Goal: Information Seeking & Learning: Learn about a topic

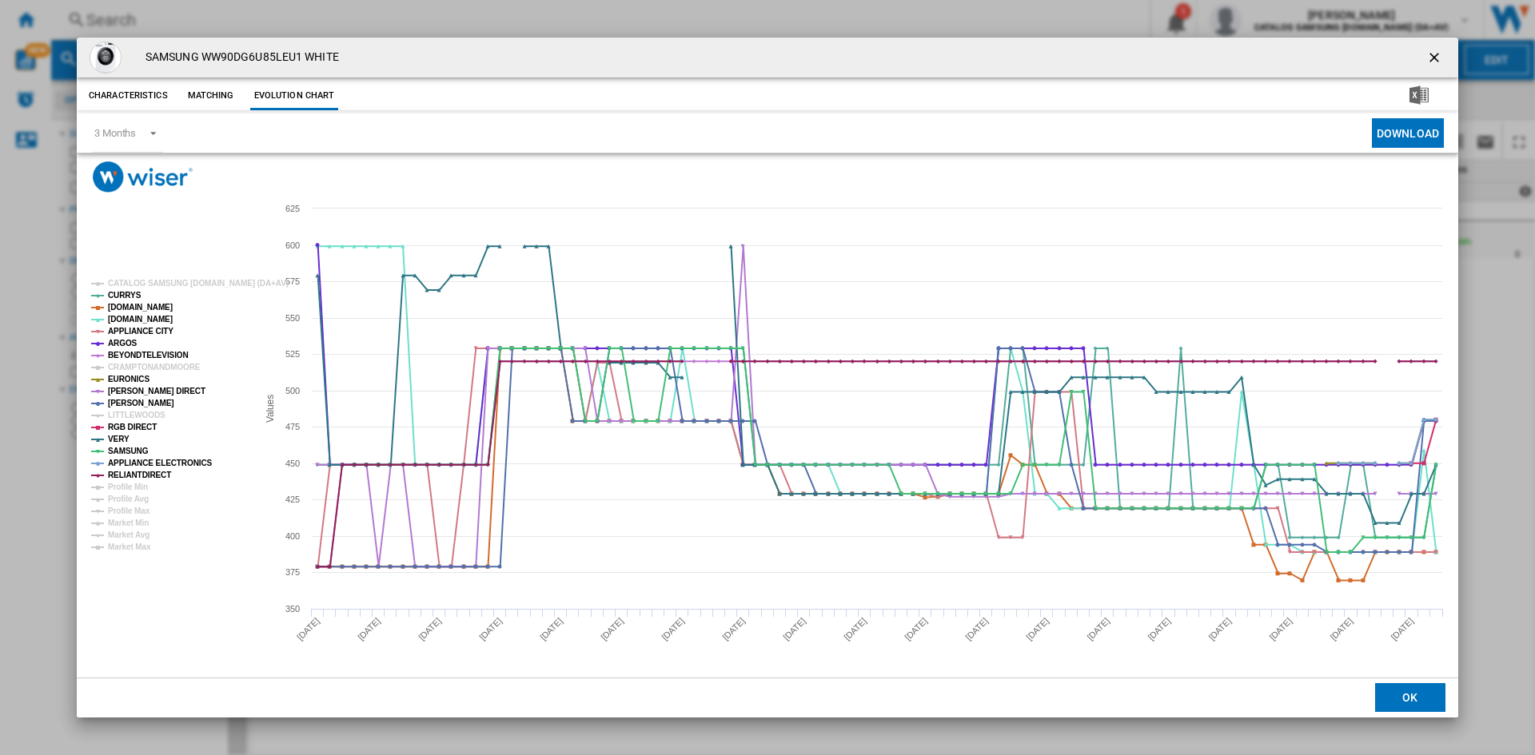
click at [1432, 50] on ng-md-icon "getI18NText('BUTTONS.CLOSE_DIALOG')" at bounding box center [1435, 59] width 19 height 19
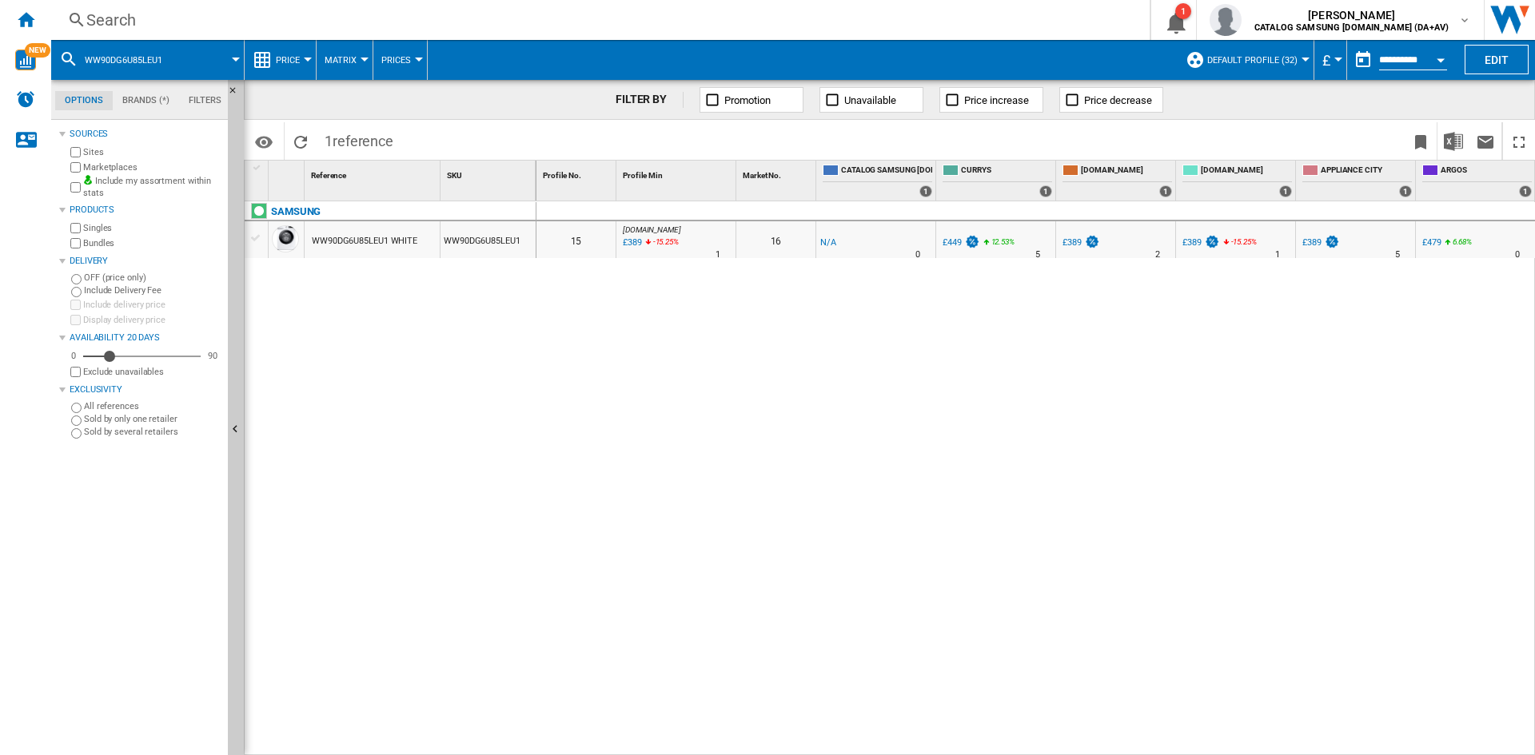
click at [202, 18] on div "Search" at bounding box center [597, 20] width 1022 height 22
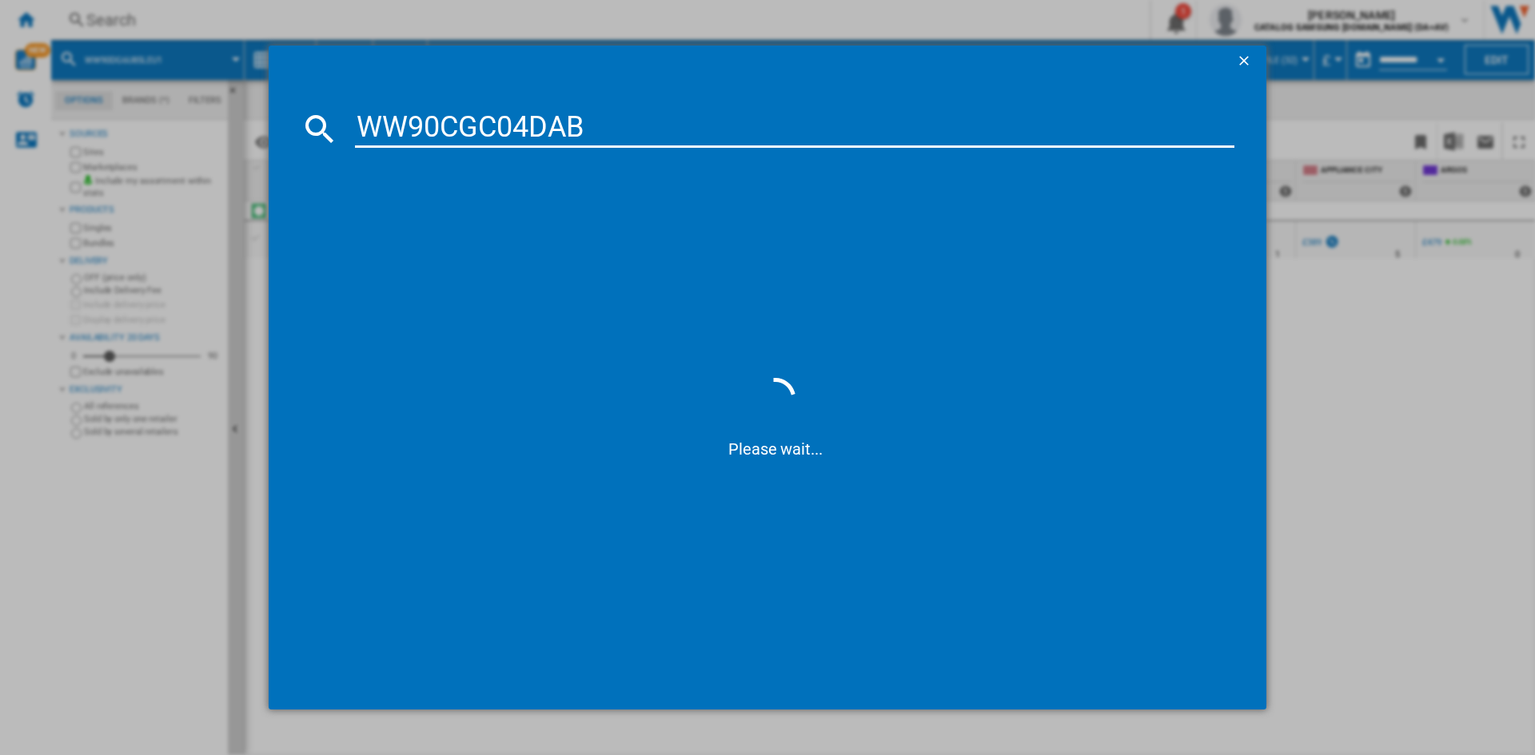
type input "WW90CGC04DA"
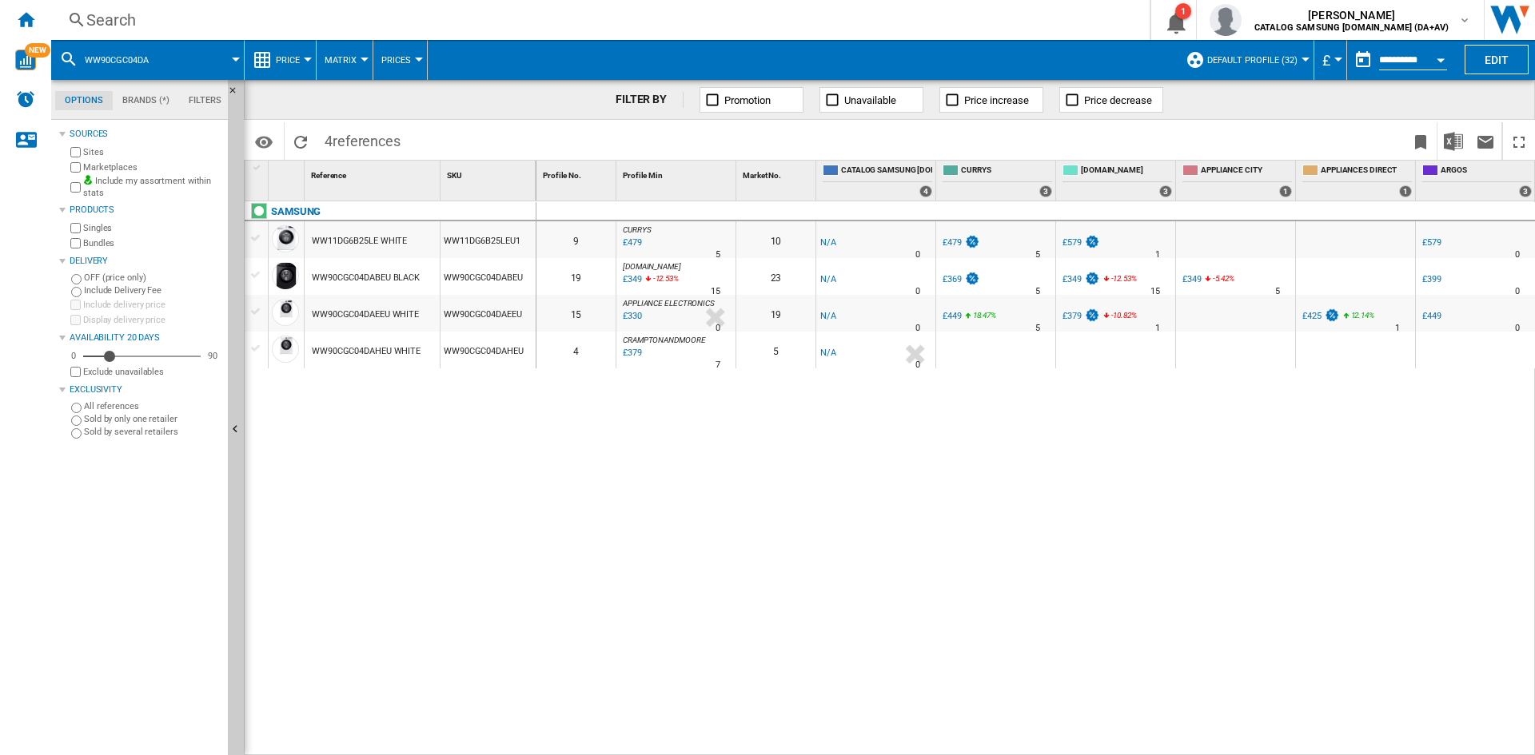
click at [1434, 58] on button "Open calendar" at bounding box center [1440, 57] width 29 height 29
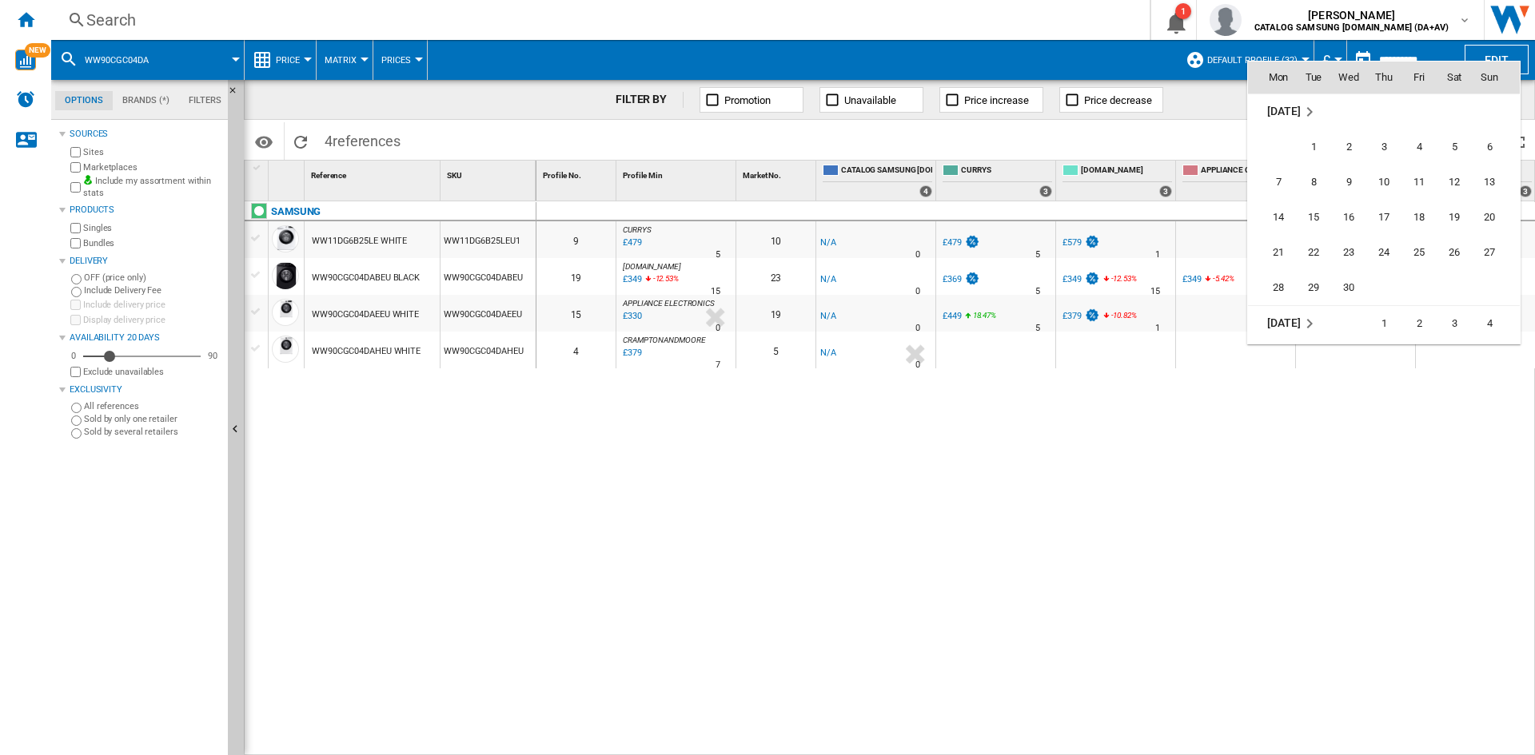
scroll to position [6143, 0]
click at [1385, 149] on span "6" at bounding box center [1384, 147] width 32 height 32
type input "**********"
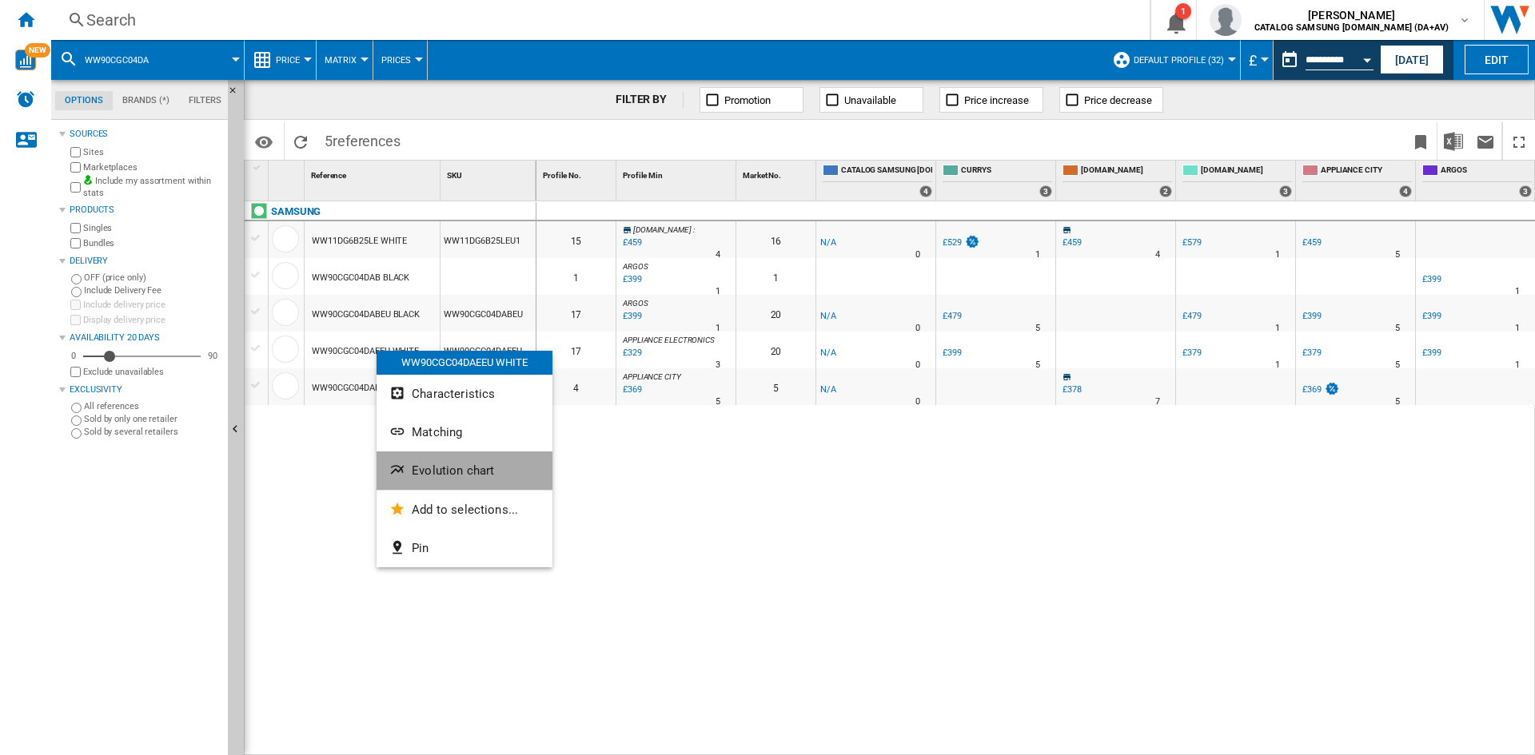
click at [466, 465] on span "Evolution chart" at bounding box center [453, 471] width 82 height 14
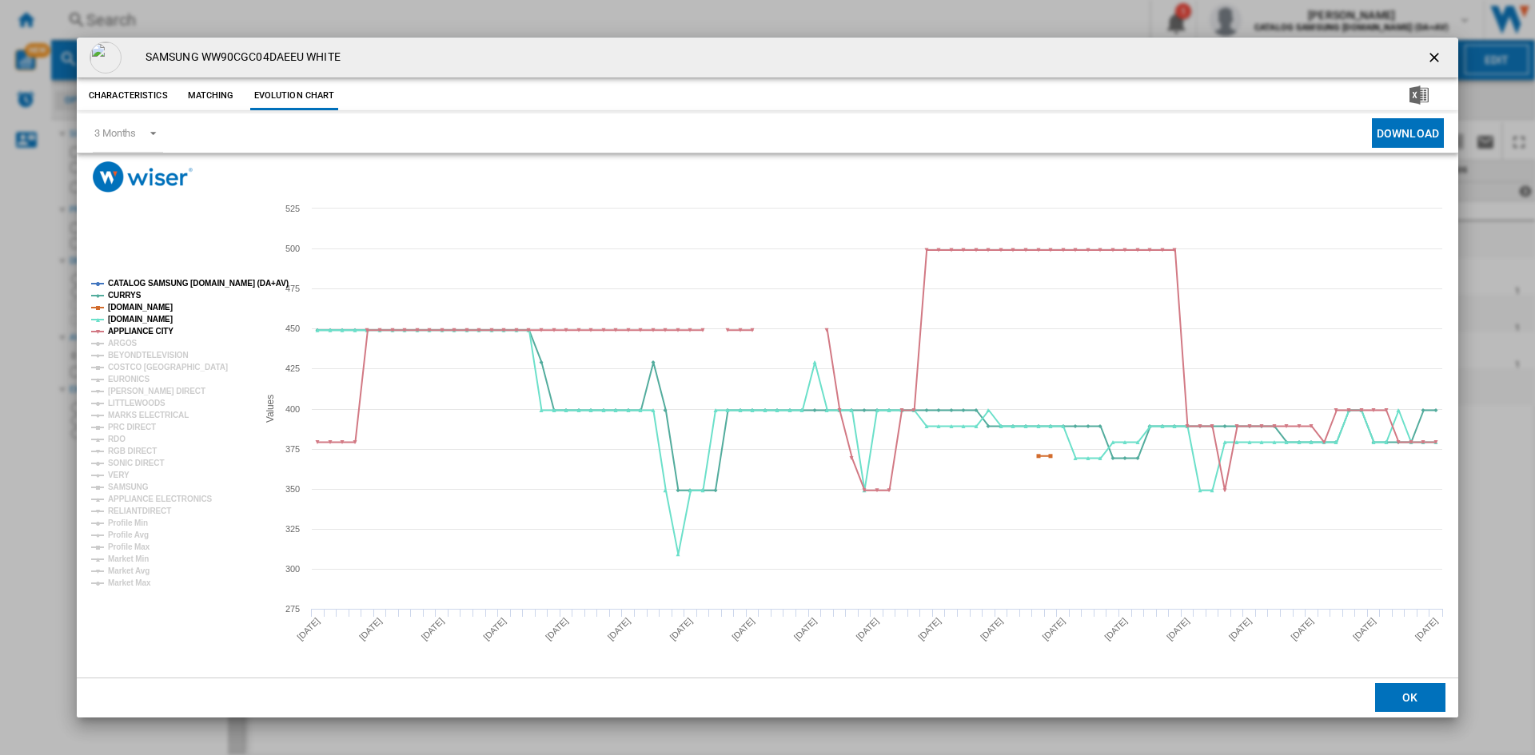
click at [173, 282] on tspan "CATALOG SAMSUNG [DOMAIN_NAME] (DA+AV)" at bounding box center [198, 283] width 181 height 9
click at [123, 342] on tspan "ARGOS" at bounding box center [123, 343] width 30 height 9
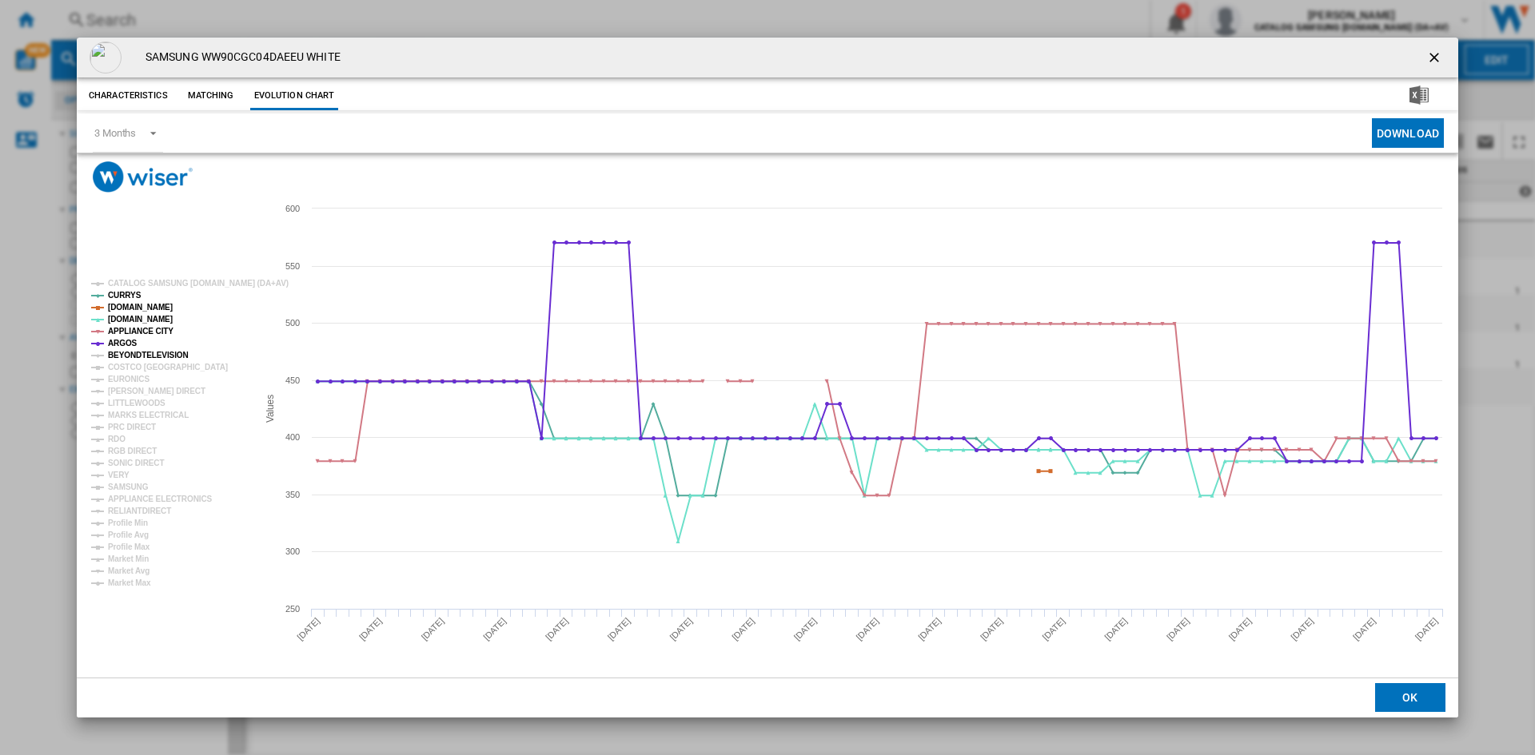
click at [131, 357] on tspan "BEYONDTELEVISION" at bounding box center [148, 355] width 81 height 9
click at [127, 377] on tspan "EURONICS" at bounding box center [129, 379] width 42 height 9
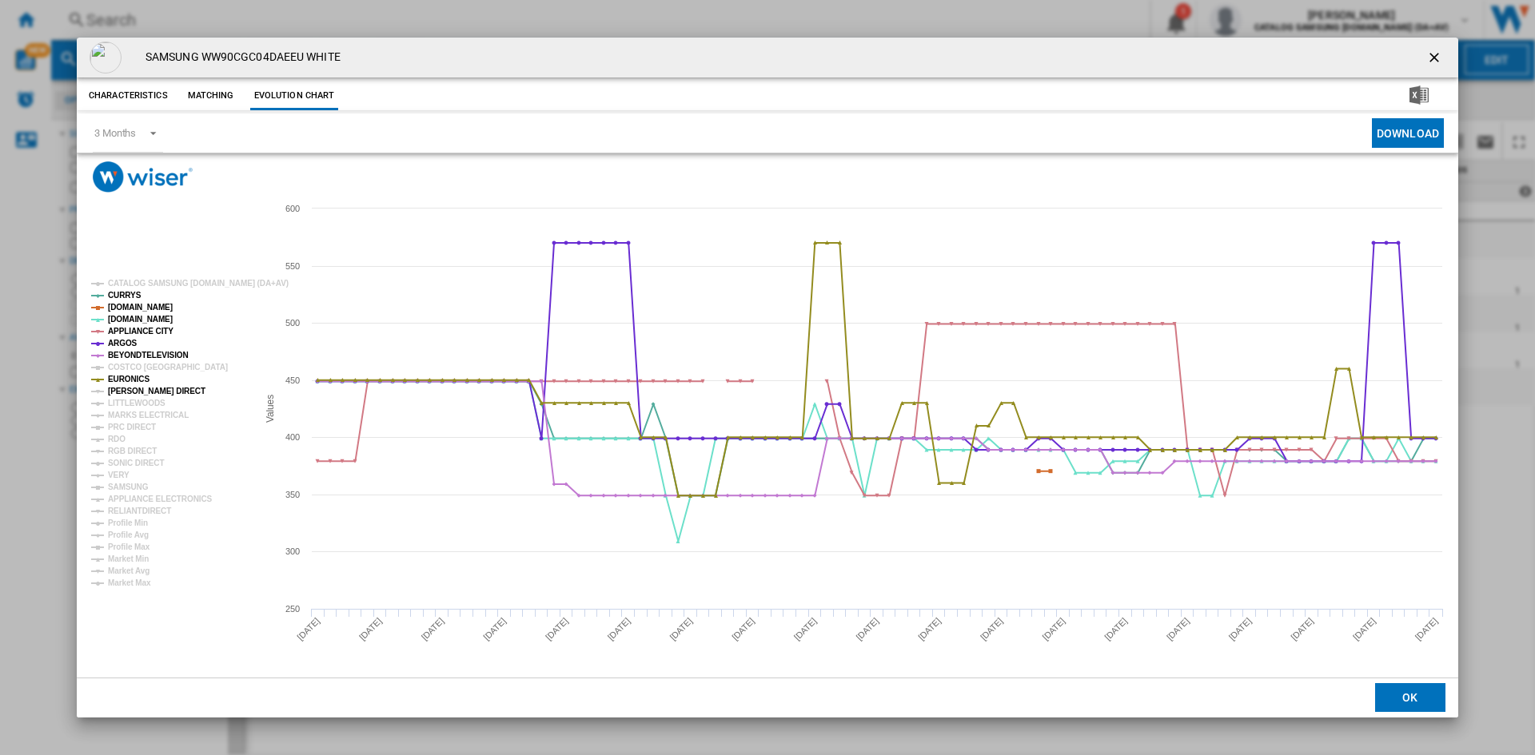
click at [129, 391] on tspan "[PERSON_NAME] DIRECT" at bounding box center [157, 391] width 98 height 9
click at [131, 414] on tspan "MARKS ELECTRICAL" at bounding box center [148, 415] width 81 height 9
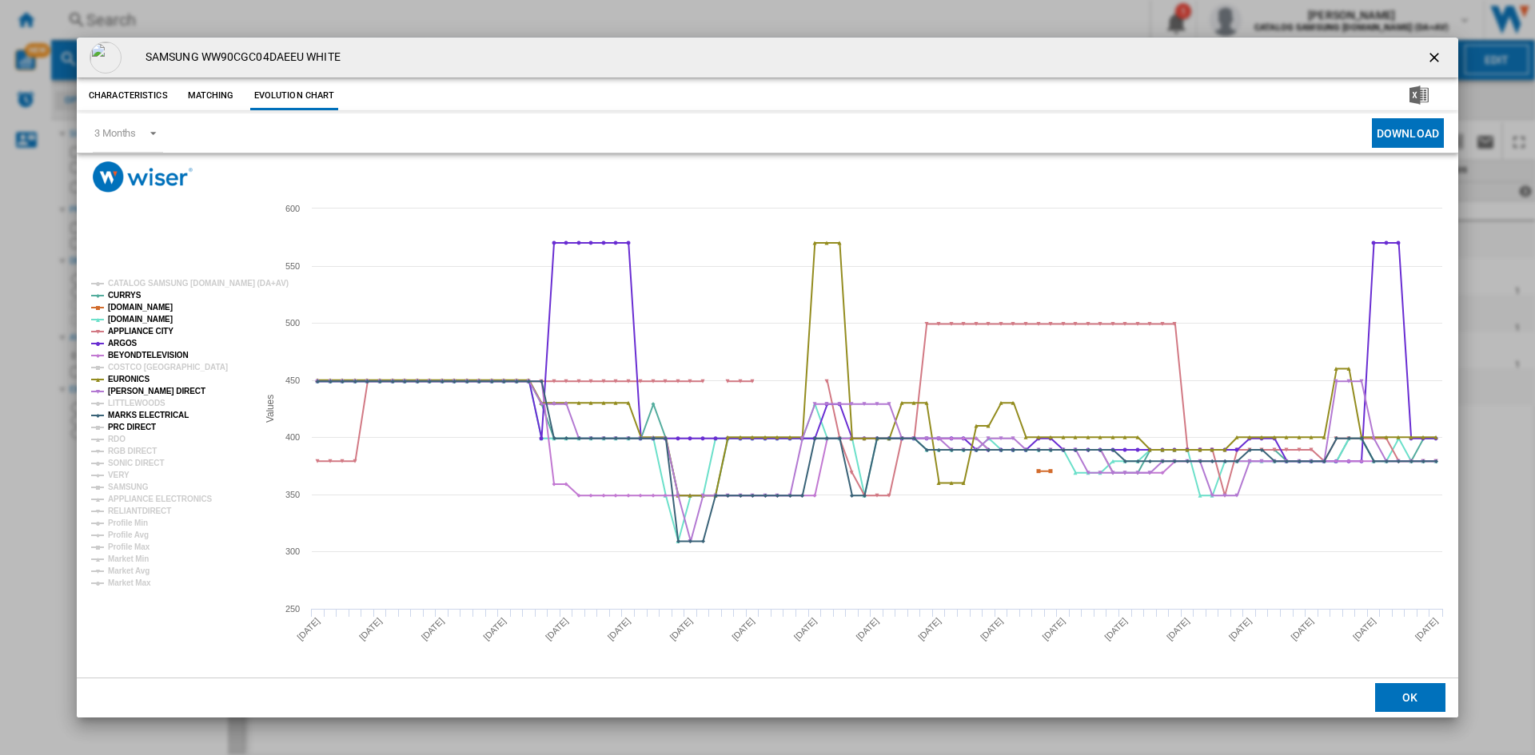
click at [125, 428] on tspan "PRC DIRECT" at bounding box center [132, 427] width 48 height 9
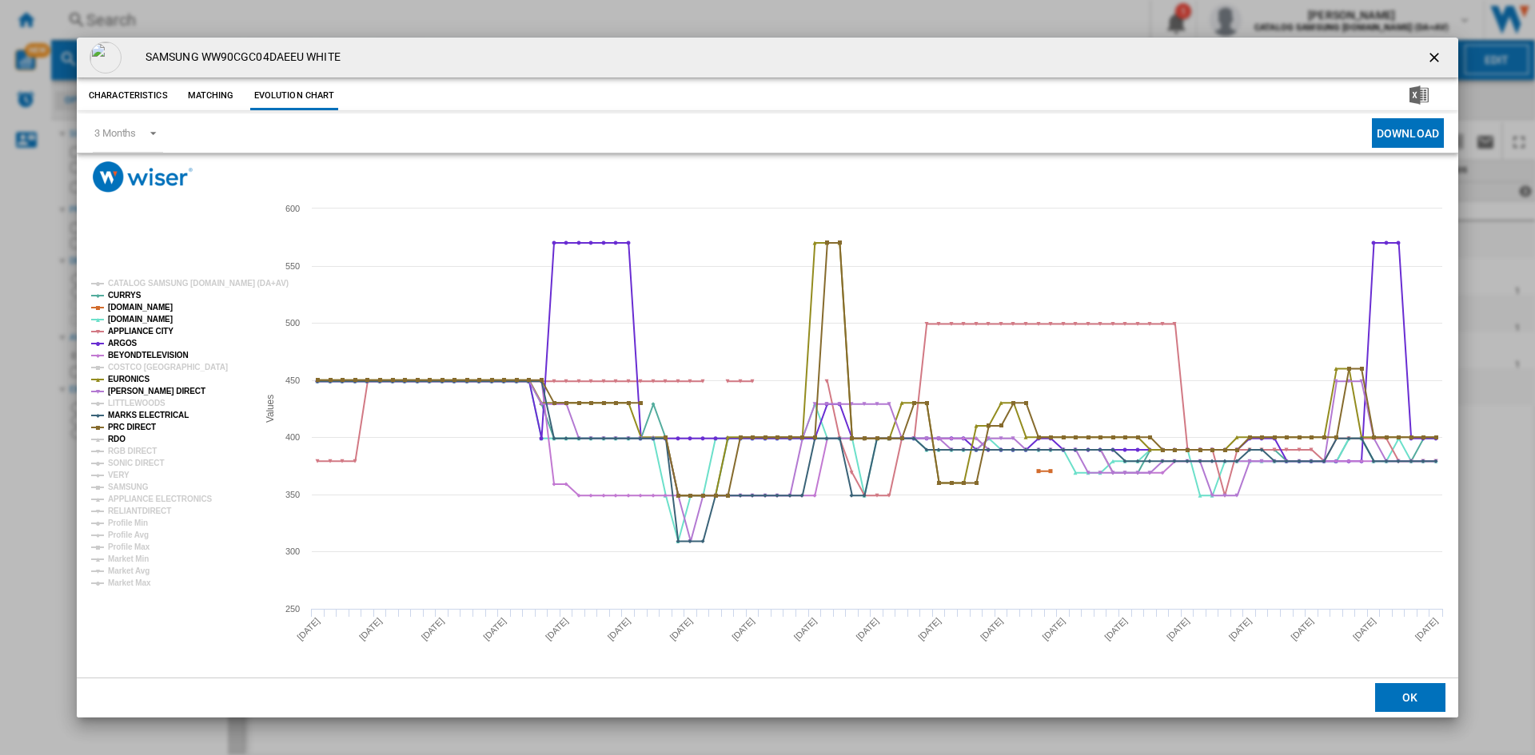
click at [120, 437] on tspan "RDO" at bounding box center [117, 439] width 18 height 9
click at [138, 453] on tspan "RGB DIRECT" at bounding box center [132, 451] width 49 height 9
click at [133, 461] on tspan "SONIC DIRECT" at bounding box center [136, 463] width 56 height 9
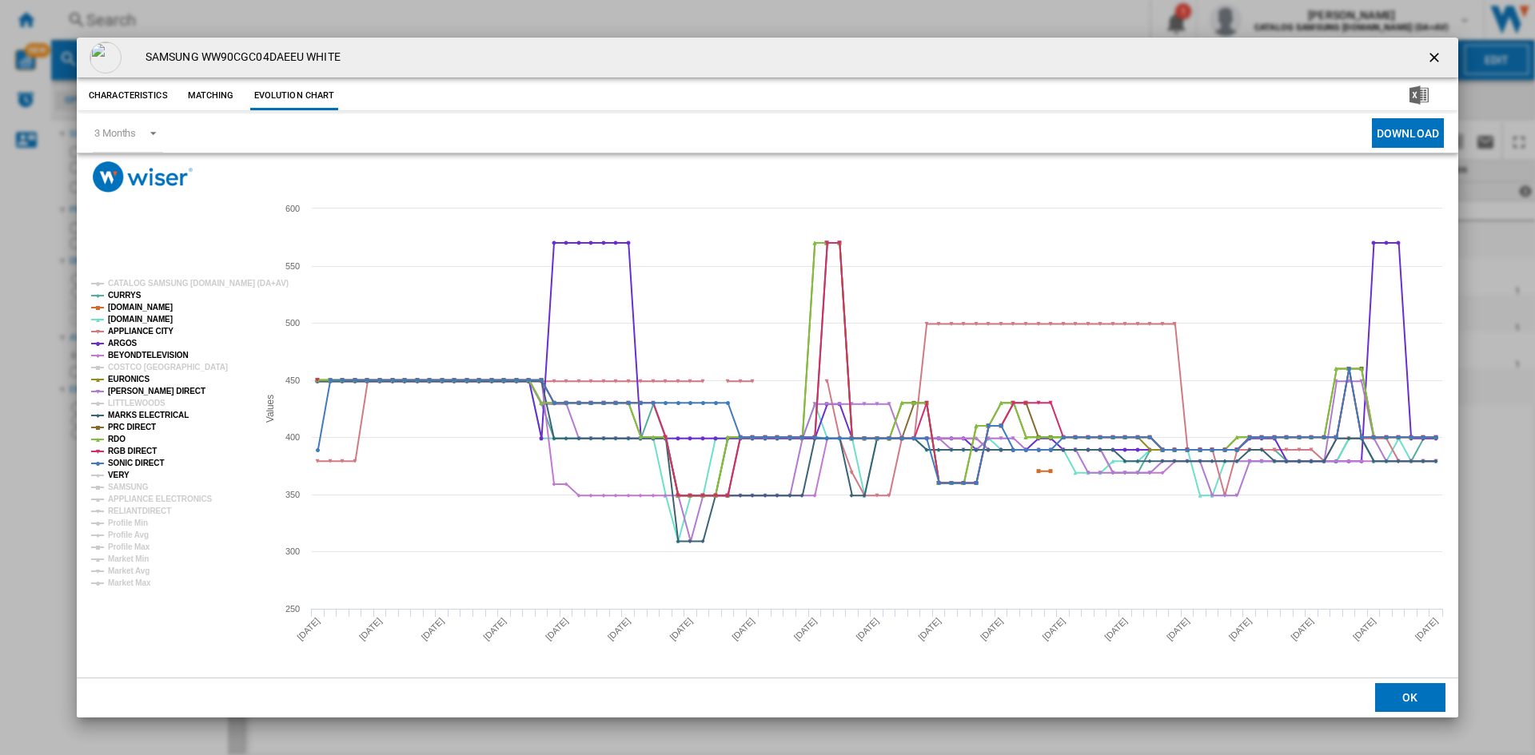
click at [117, 476] on tspan "VERY" at bounding box center [119, 475] width 22 height 9
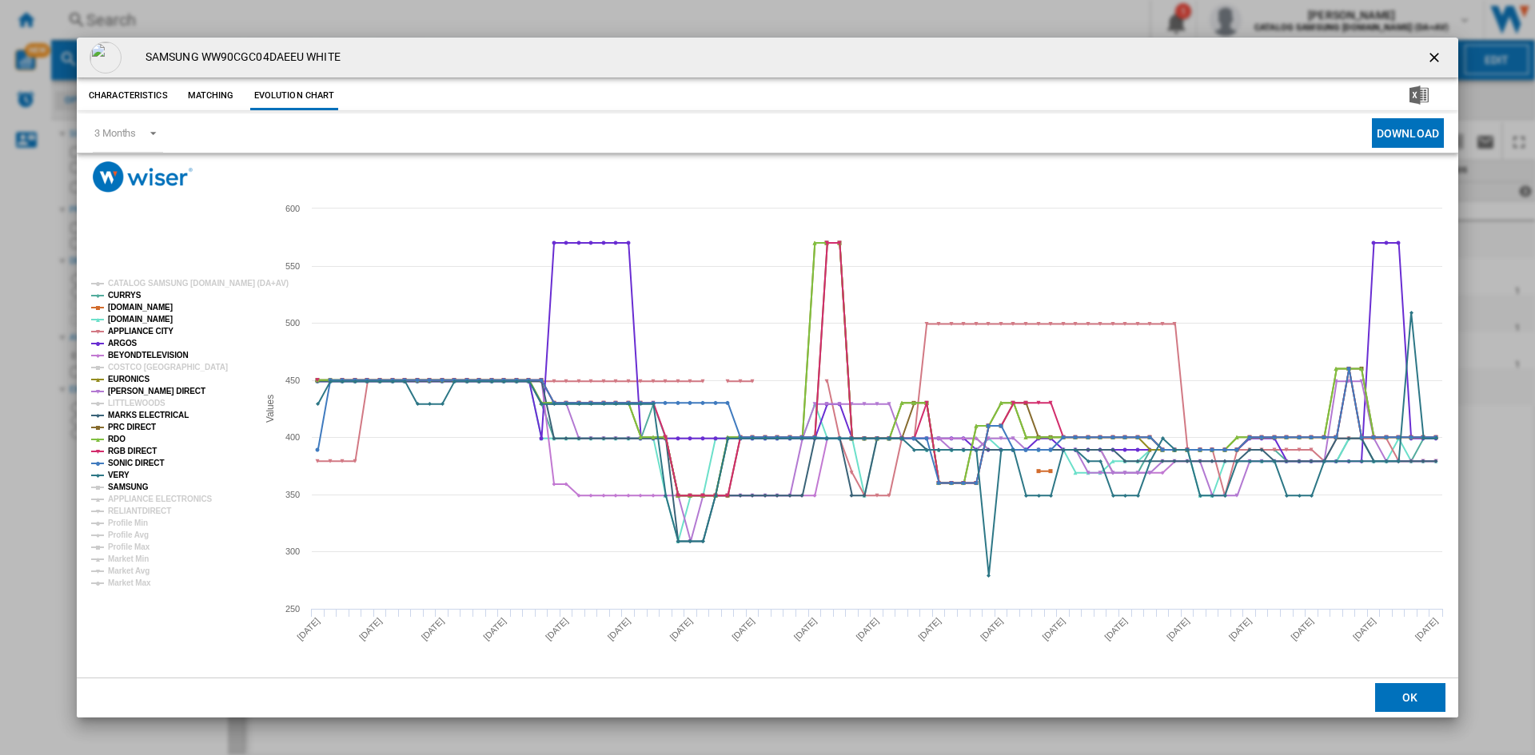
click at [129, 489] on tspan "SAMSUNG" at bounding box center [128, 487] width 41 height 9
click at [136, 500] on tspan "APPLIANCE ELECTRONICS" at bounding box center [160, 499] width 105 height 9
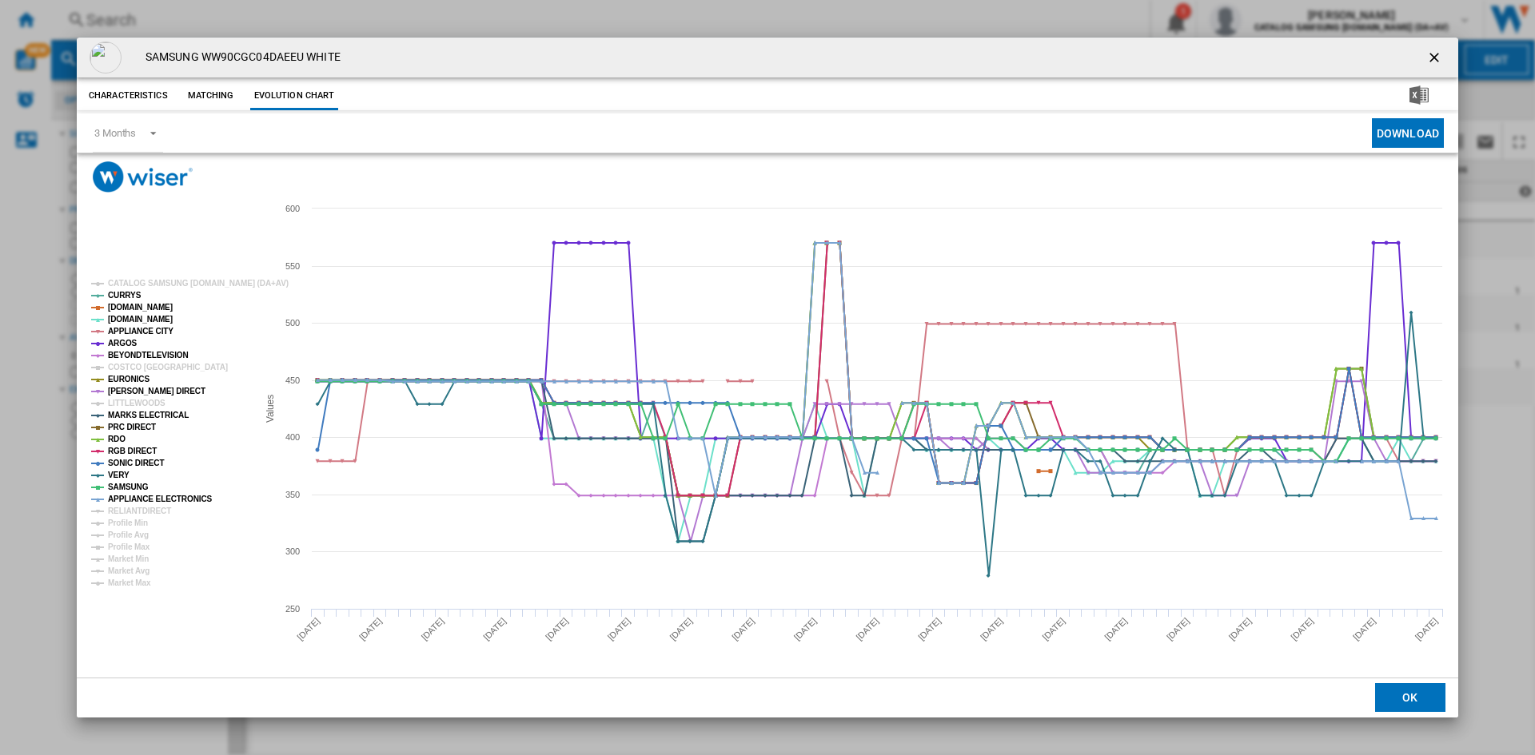
click at [134, 509] on tspan "RELIANTDIRECT" at bounding box center [139, 511] width 63 height 9
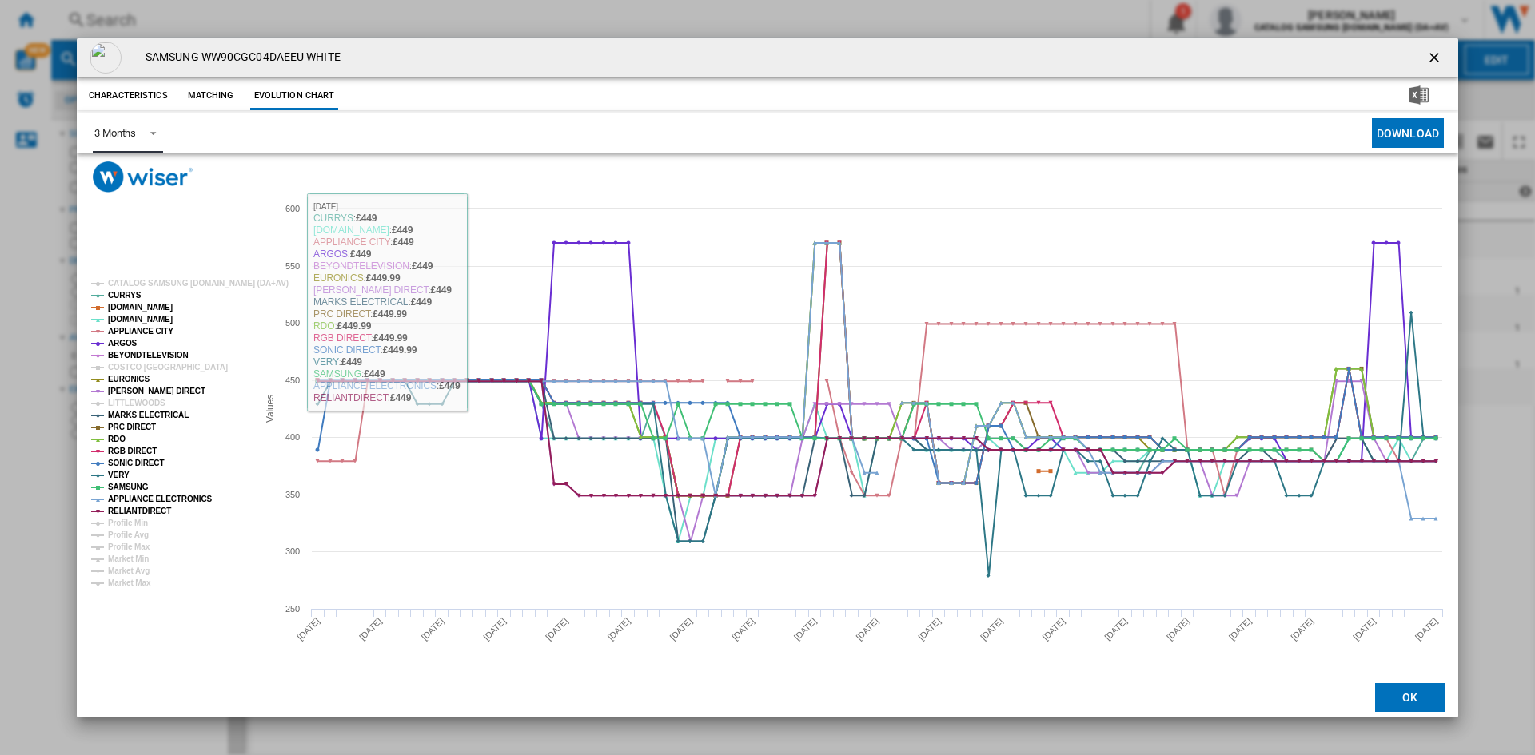
click at [149, 135] on span "Product popup" at bounding box center [148, 132] width 19 height 14
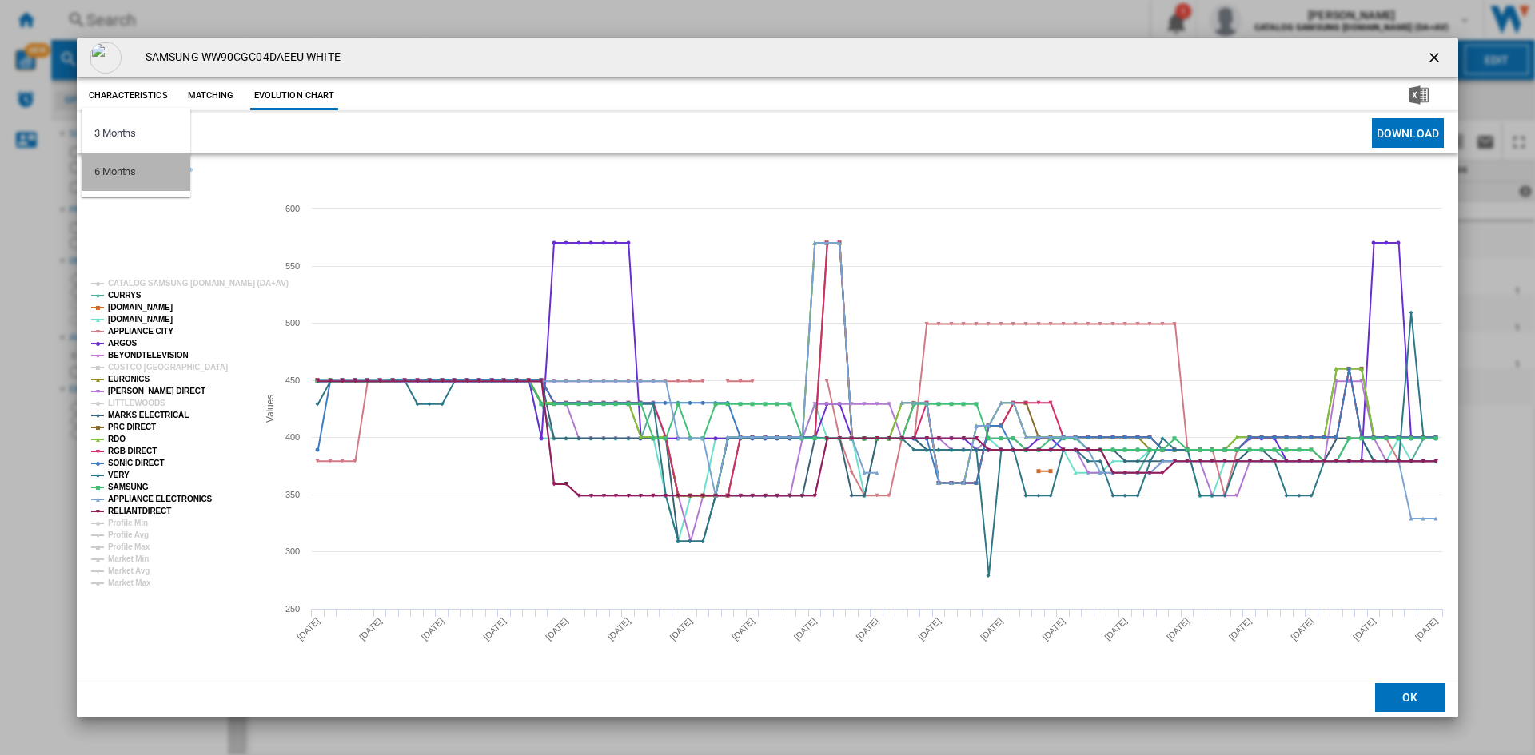
click at [144, 181] on md-option "6 Months" at bounding box center [136, 172] width 109 height 38
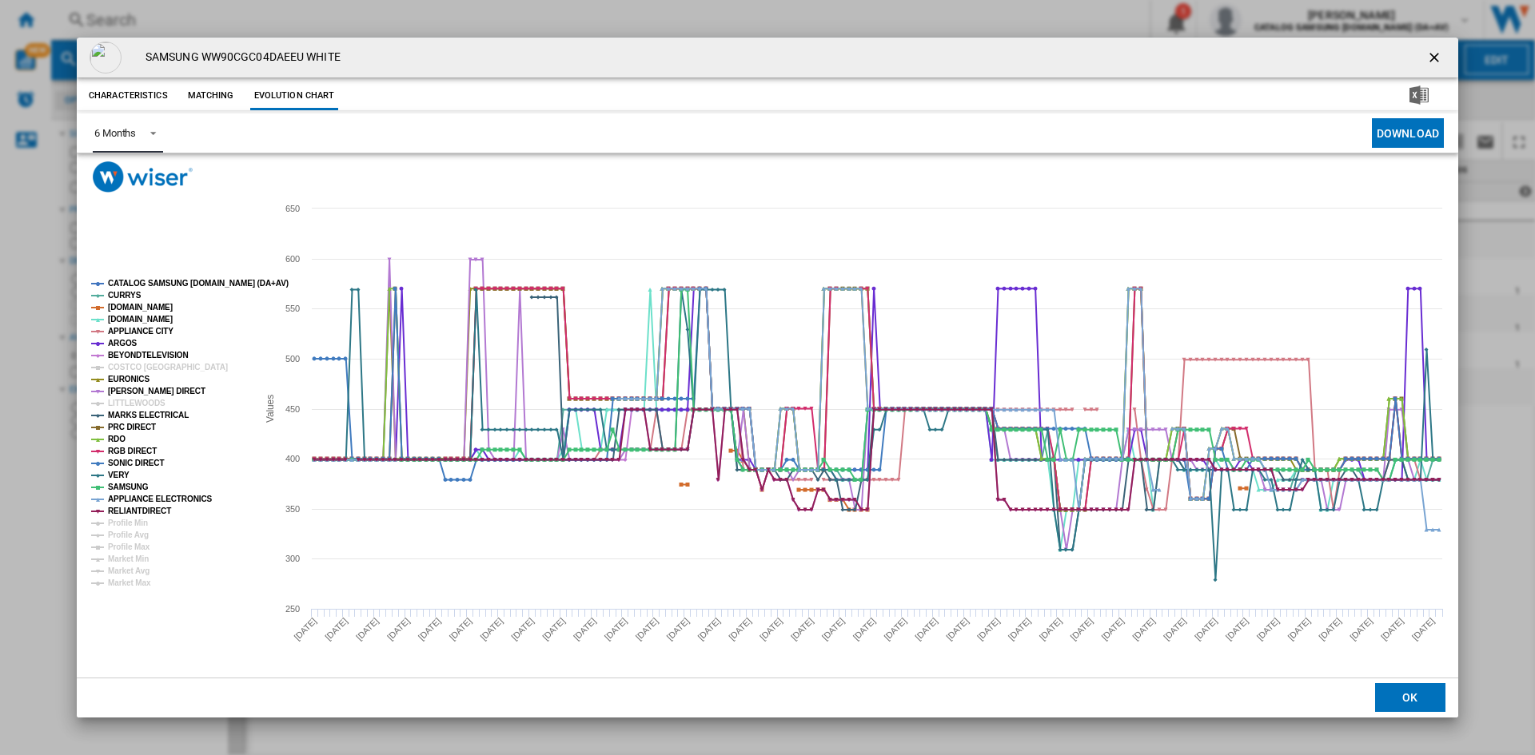
click at [161, 283] on tspan "CATALOG SAMSUNG [DOMAIN_NAME] (DA+AV)" at bounding box center [198, 283] width 181 height 9
click at [1428, 58] on ng-md-icon "getI18NText('BUTTONS.CLOSE_DIALOG')" at bounding box center [1435, 59] width 19 height 19
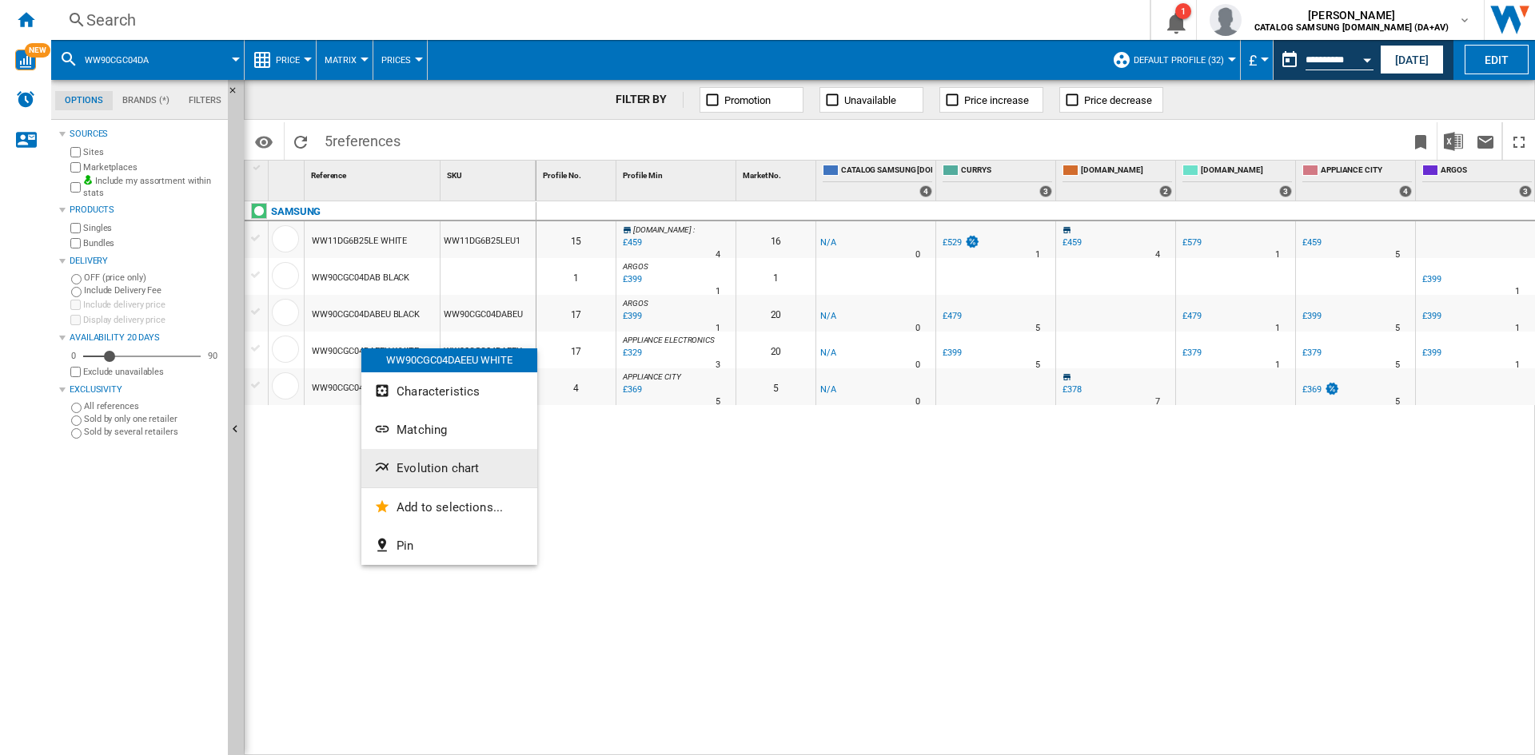
click at [448, 463] on span "Evolution chart" at bounding box center [437, 468] width 82 height 14
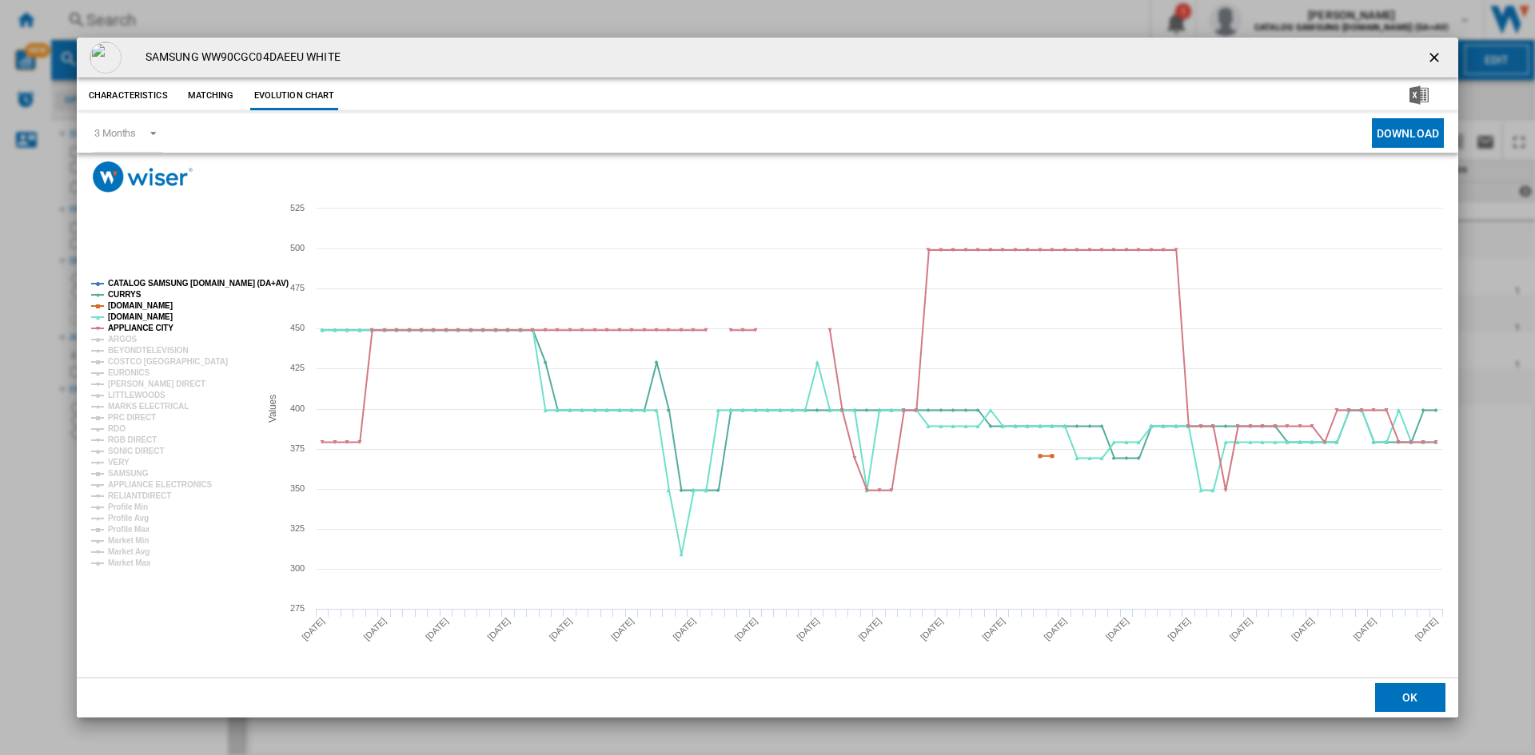
click at [160, 279] on tspan "CATALOG SAMSUNG [DOMAIN_NAME] (DA+AV)" at bounding box center [198, 283] width 181 height 9
click at [124, 337] on tspan "ARGOS" at bounding box center [123, 339] width 30 height 9
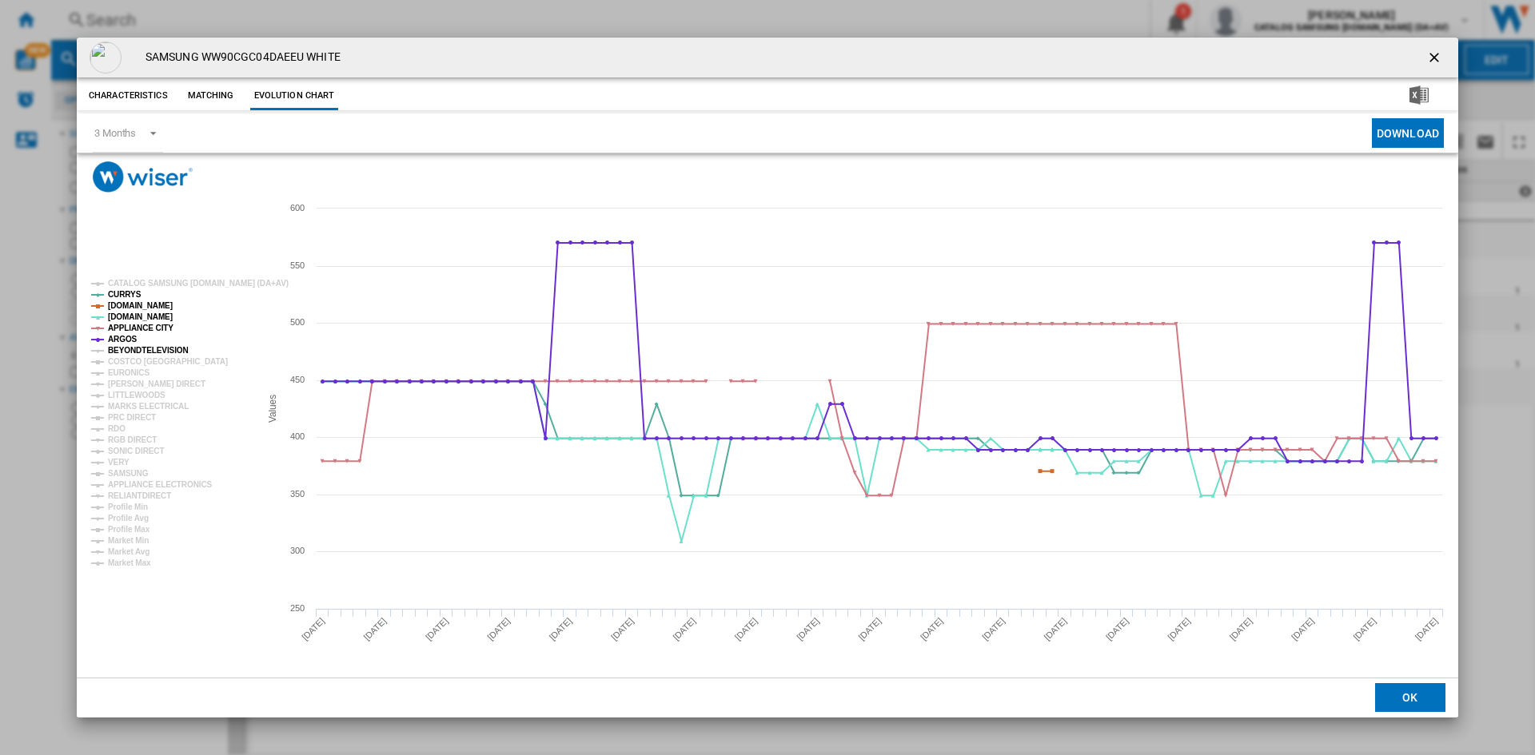
click at [130, 351] on tspan "BEYONDTELEVISION" at bounding box center [148, 350] width 81 height 9
click at [128, 373] on tspan "EURONICS" at bounding box center [129, 373] width 42 height 9
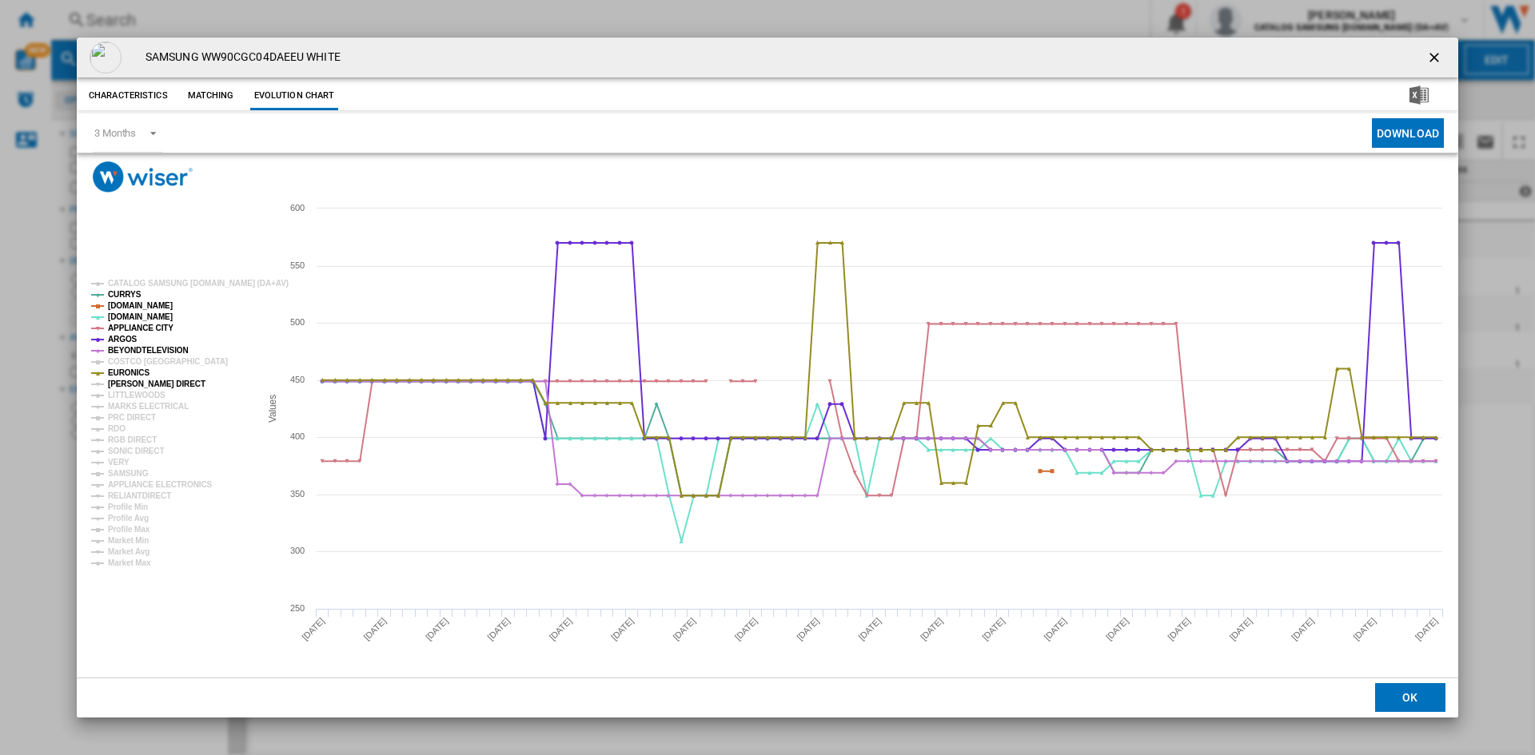
click at [137, 380] on tspan "[PERSON_NAME] DIRECT" at bounding box center [157, 384] width 98 height 9
click at [130, 404] on tspan "MARKS ELECTRICAL" at bounding box center [148, 406] width 81 height 9
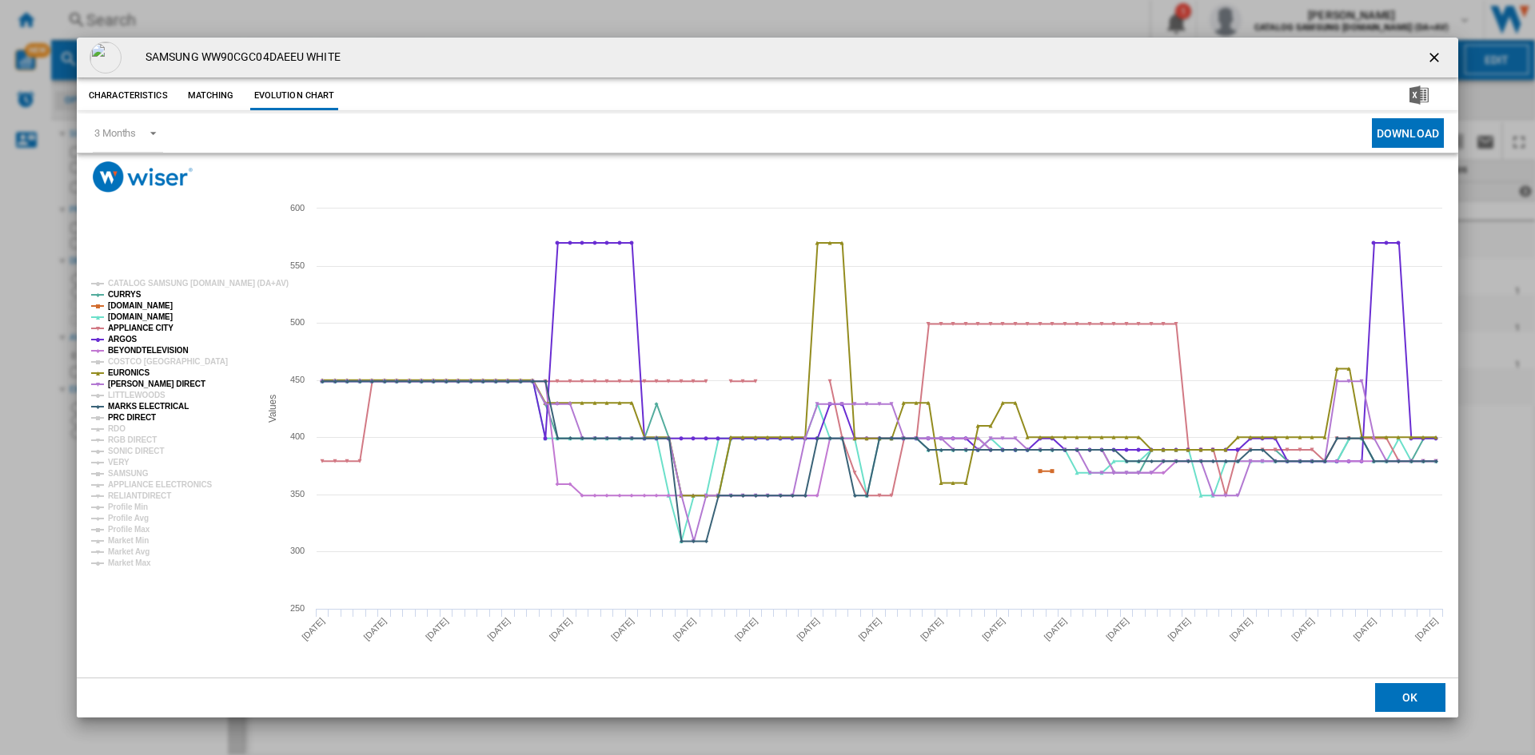
click at [120, 415] on tspan "PRC DIRECT" at bounding box center [132, 417] width 48 height 9
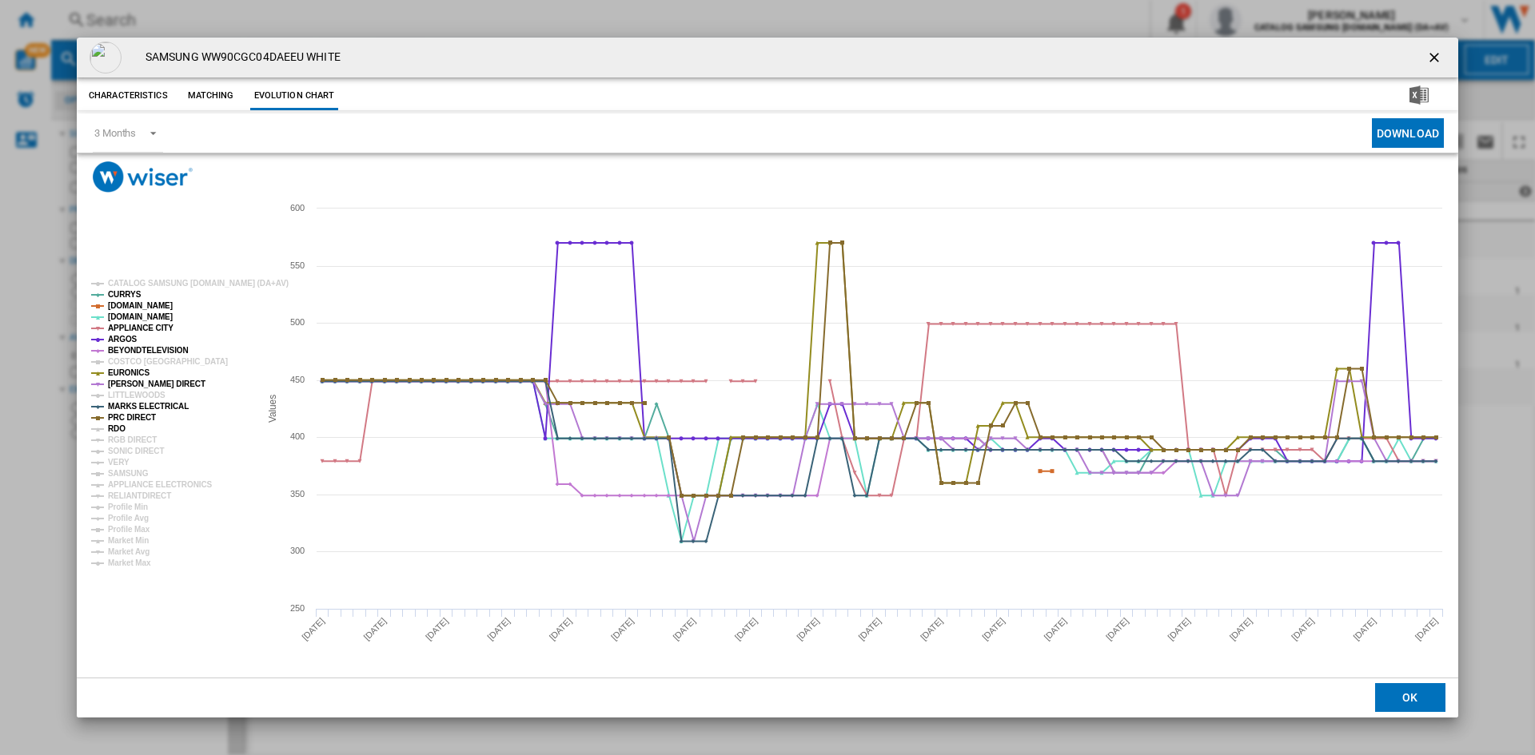
click at [120, 429] on tspan "RDO" at bounding box center [117, 428] width 18 height 9
click at [140, 440] on tspan "RGB DIRECT" at bounding box center [132, 440] width 49 height 9
click at [137, 449] on tspan "SONIC DIRECT" at bounding box center [136, 451] width 56 height 9
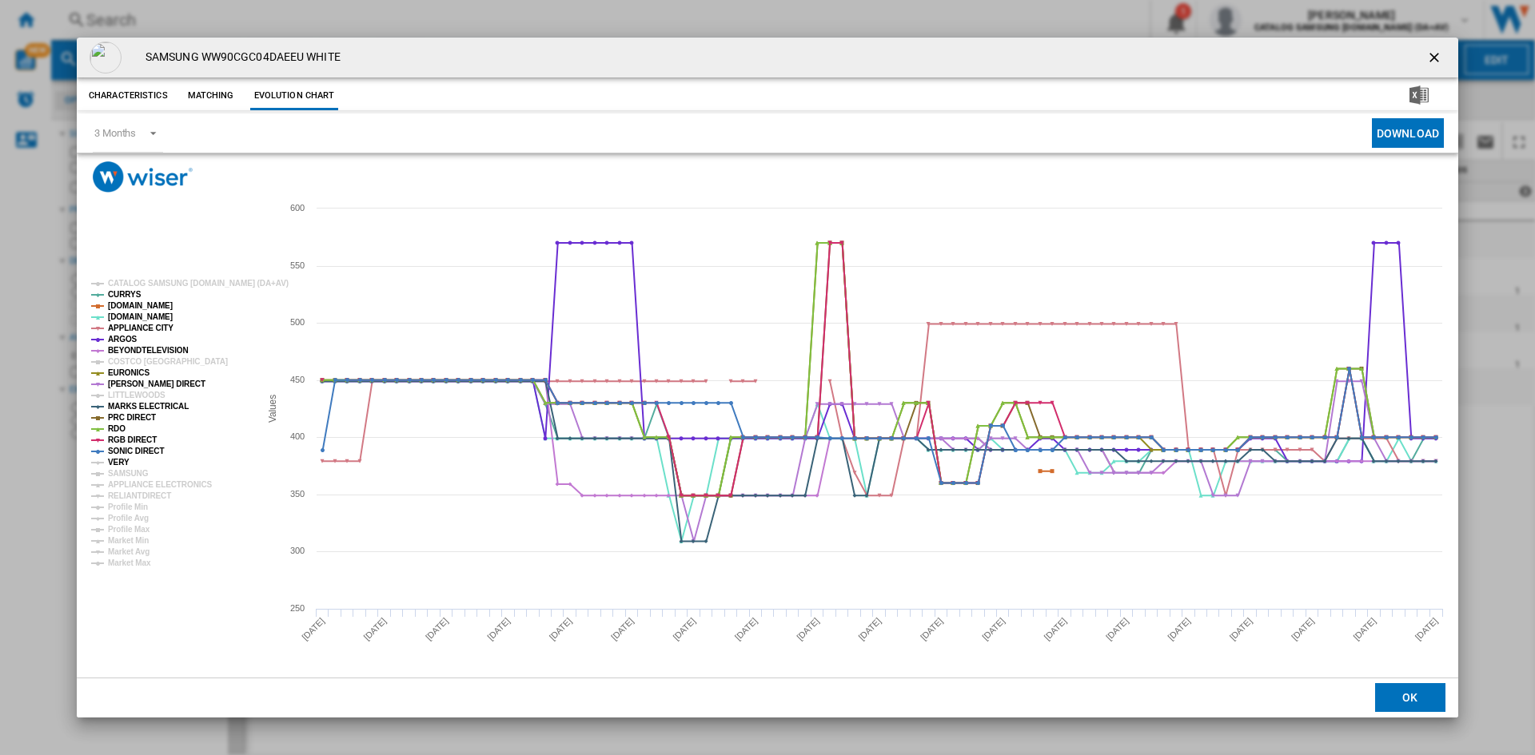
click at [123, 462] on tspan "VERY" at bounding box center [119, 462] width 22 height 9
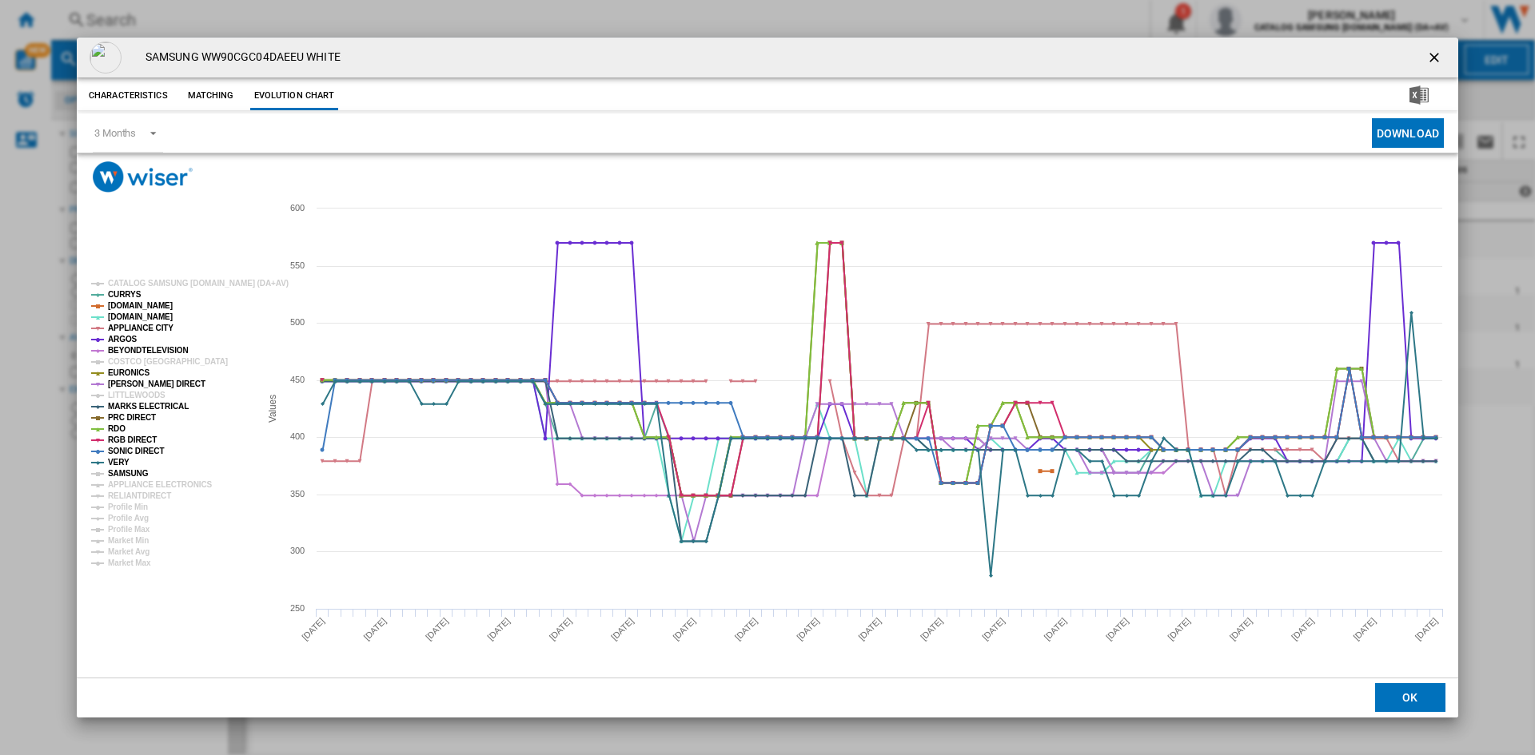
click at [137, 469] on tspan "SAMSUNG" at bounding box center [128, 473] width 41 height 9
click at [149, 485] on tspan "APPLIANCE ELECTRONICS" at bounding box center [160, 484] width 105 height 9
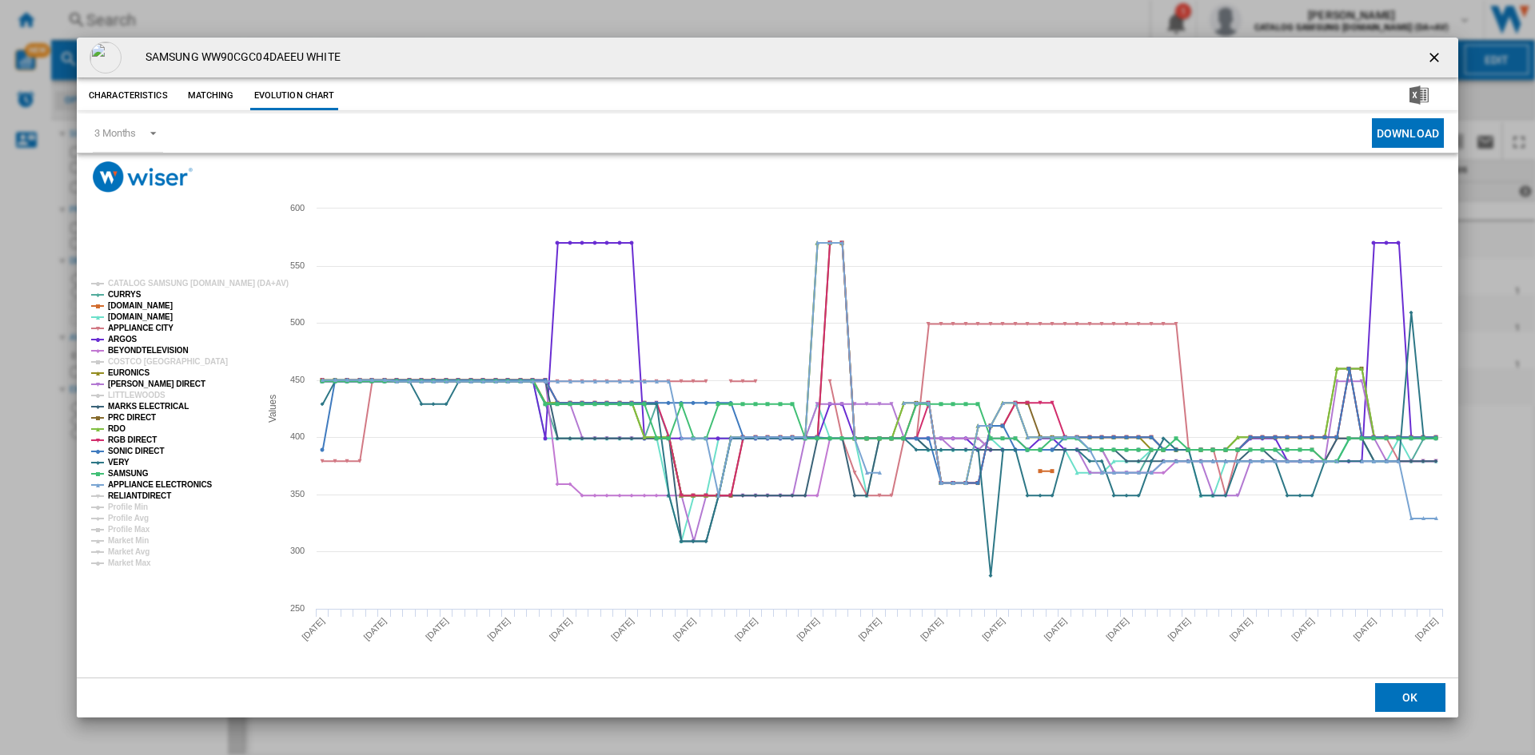
click at [143, 496] on tspan "RELIANTDIRECT" at bounding box center [139, 496] width 63 height 9
click at [155, 133] on span "Product popup" at bounding box center [148, 132] width 19 height 14
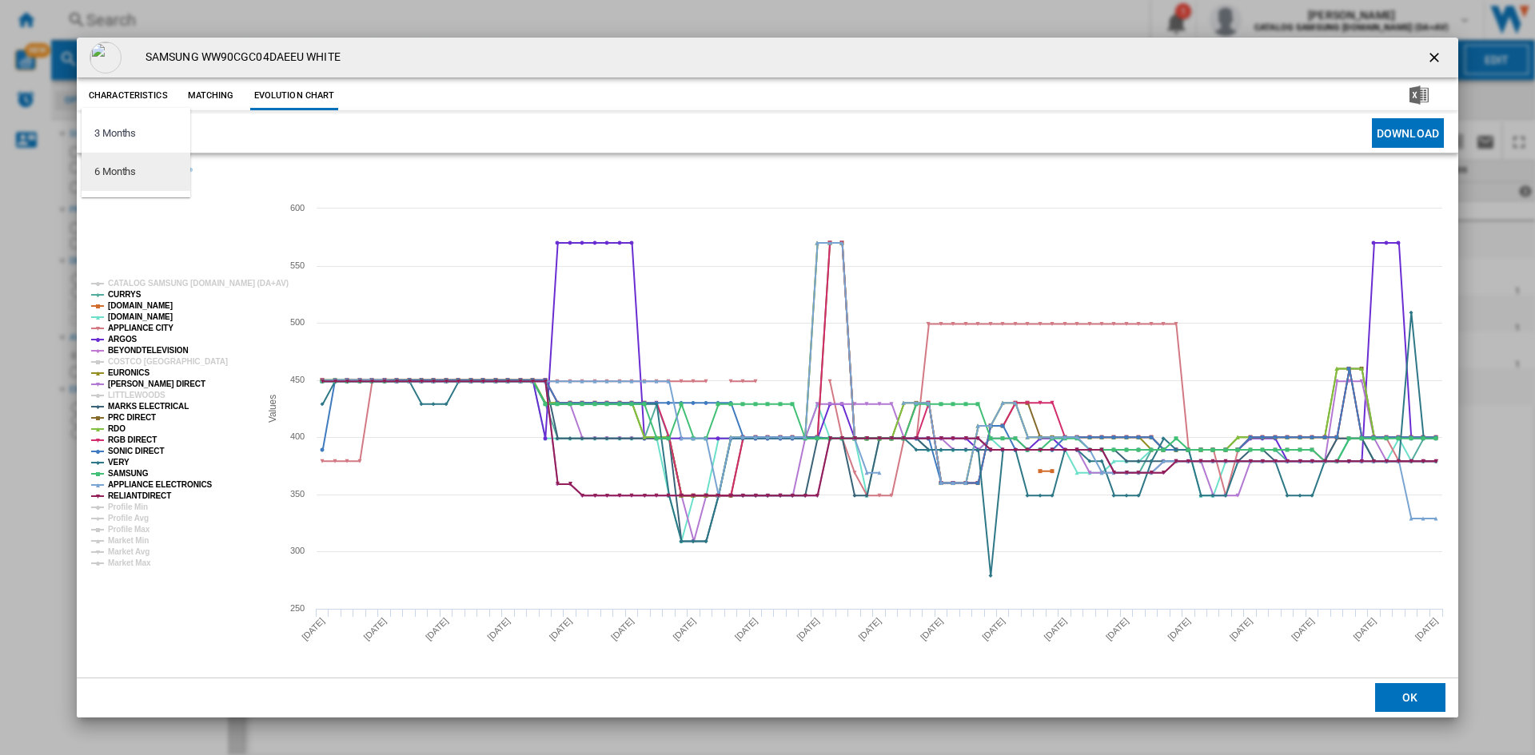
click at [148, 166] on md-option "6 Months" at bounding box center [136, 172] width 109 height 38
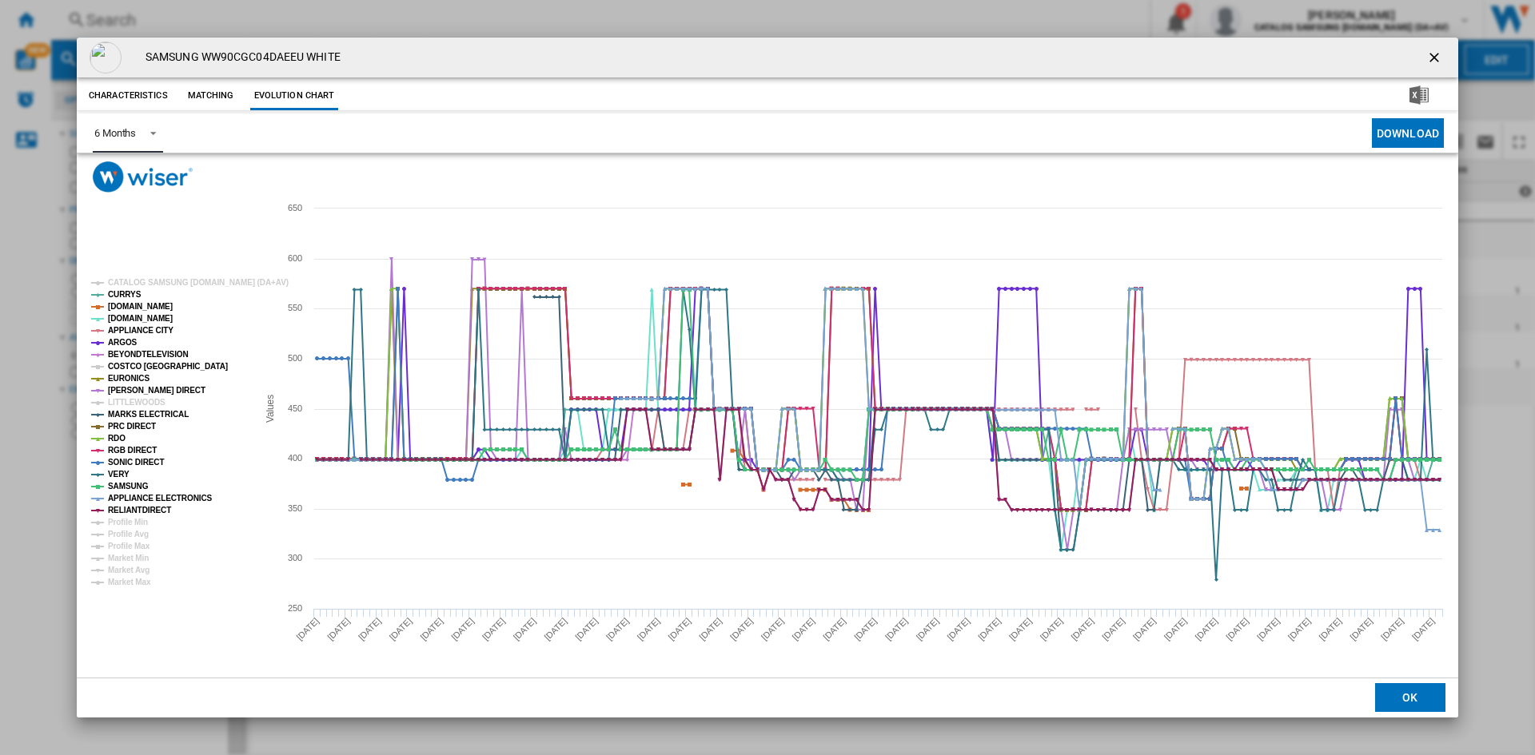
click at [134, 367] on tspan "COSTCO [GEOGRAPHIC_DATA]" at bounding box center [168, 366] width 120 height 9
click at [1443, 52] on ng-md-icon "getI18NText('BUTTONS.CLOSE_DIALOG')" at bounding box center [1435, 59] width 19 height 19
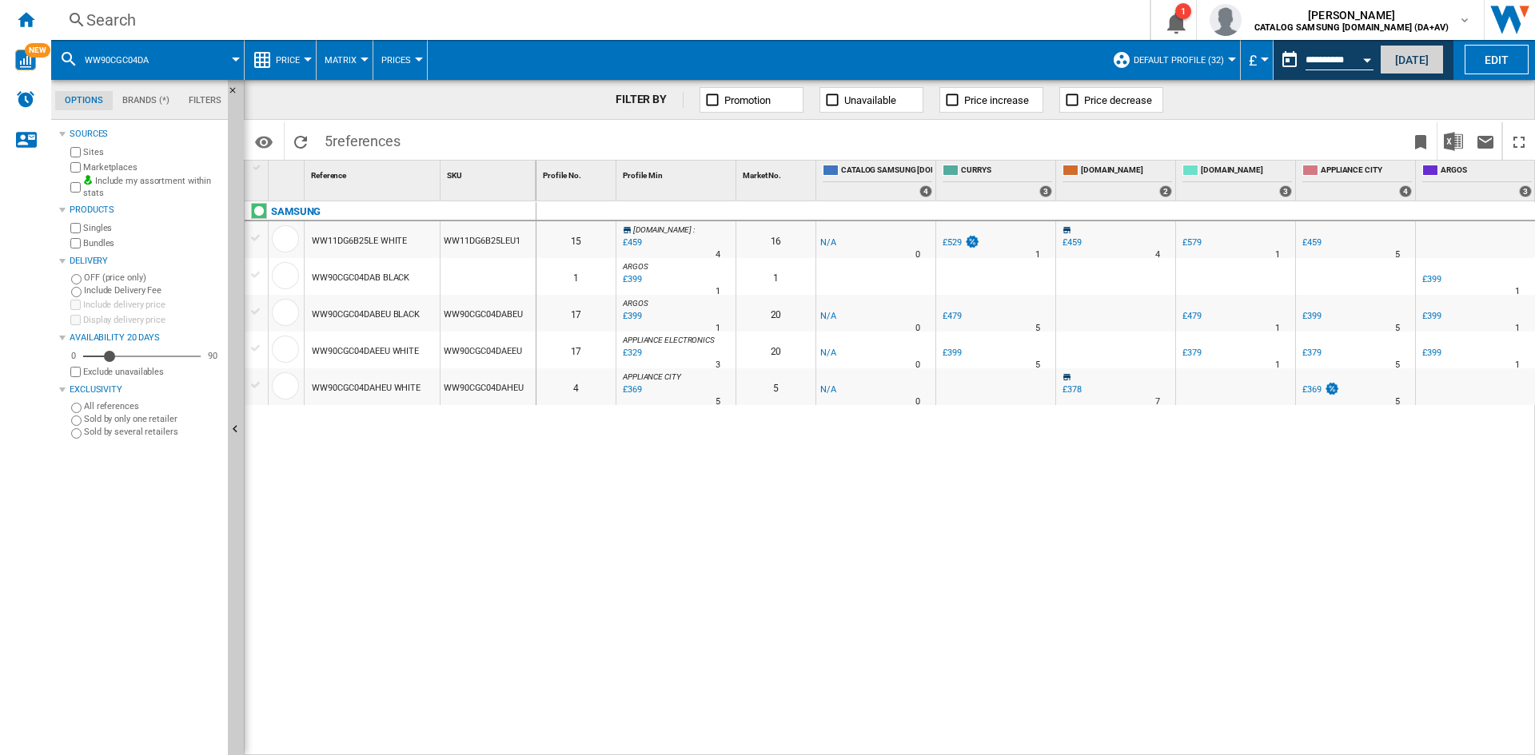
click at [1420, 62] on button "[DATE]" at bounding box center [1412, 60] width 64 height 30
